Goal: Navigation & Orientation: Find specific page/section

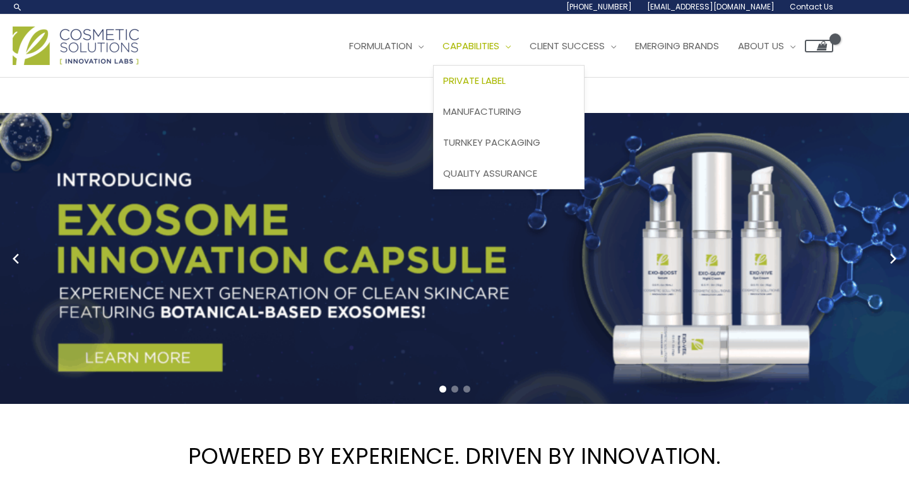
click at [500, 76] on span "Private Label" at bounding box center [474, 80] width 62 height 13
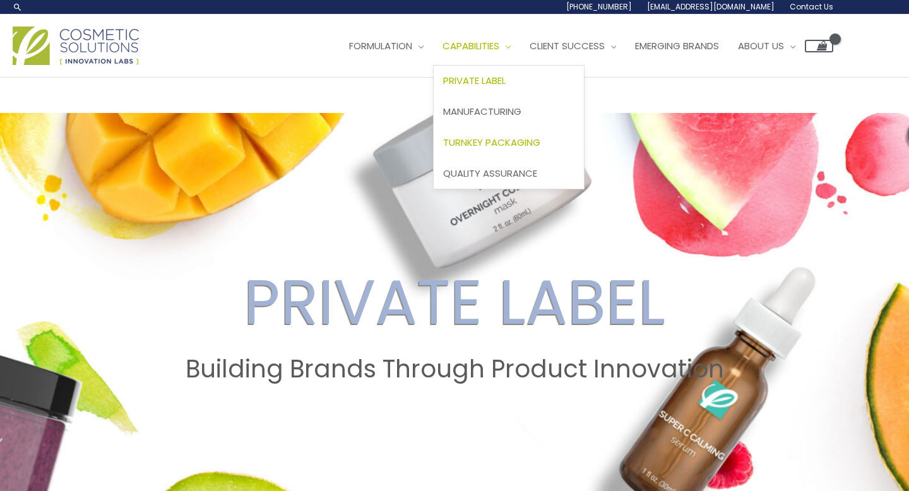
click at [519, 143] on span "Turnkey Packaging" at bounding box center [491, 142] width 97 height 13
